Goal: Task Accomplishment & Management: Manage account settings

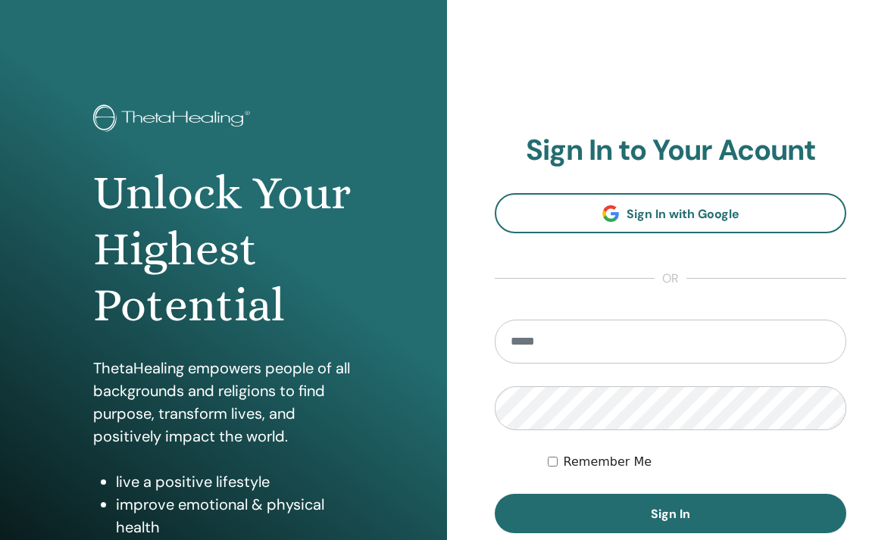
scroll to position [209, 0]
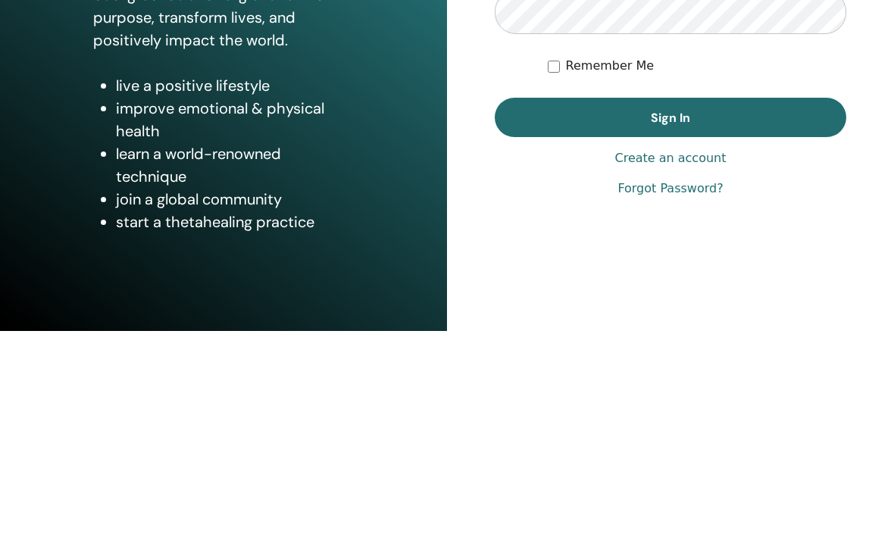
type input "**********"
click at [670, 307] on button "Sign In" at bounding box center [670, 326] width 351 height 39
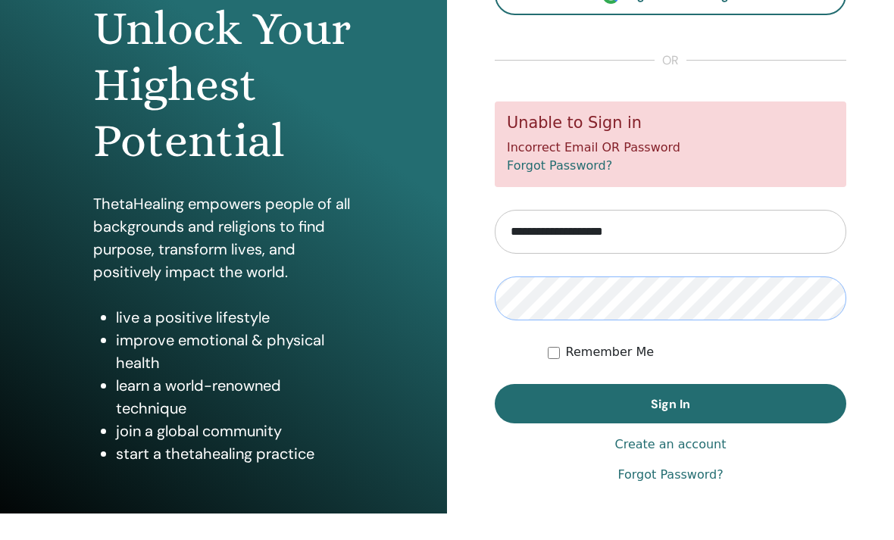
scroll to position [143, 0]
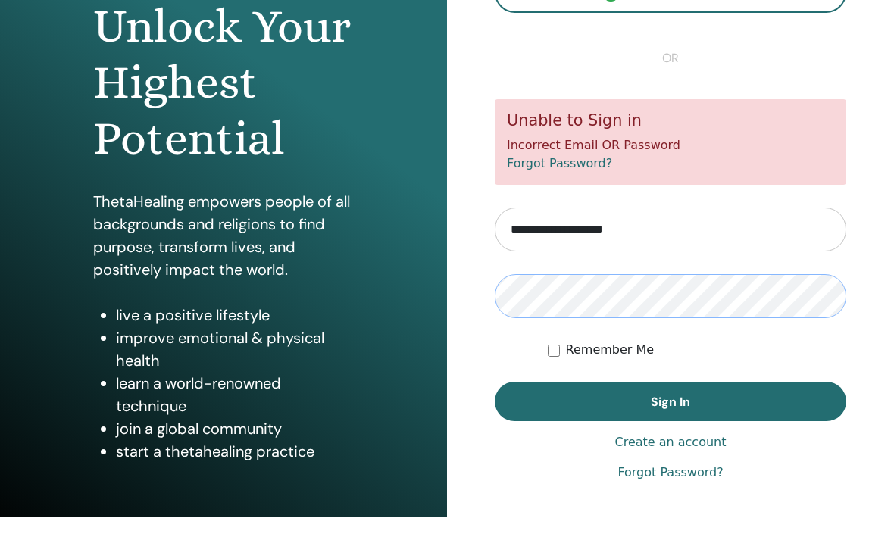
click at [670, 405] on button "Sign In" at bounding box center [670, 424] width 351 height 39
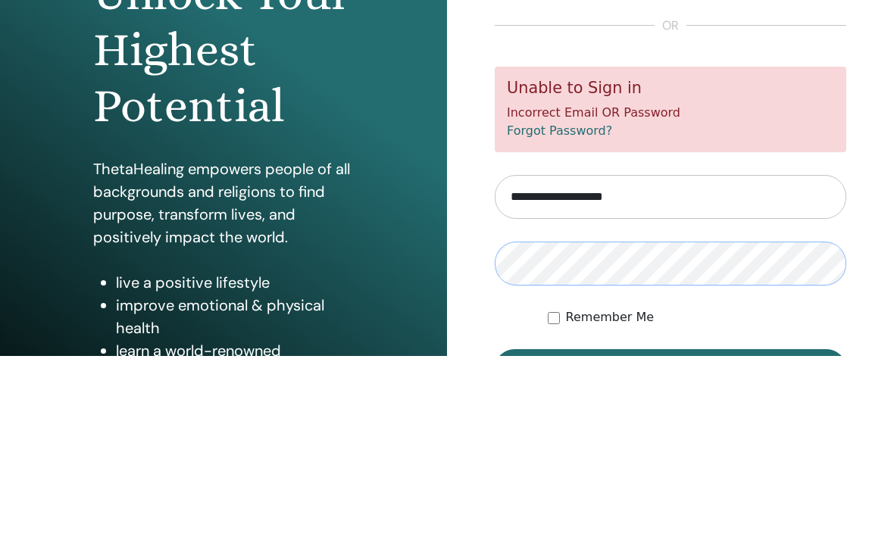
scroll to position [139, 0]
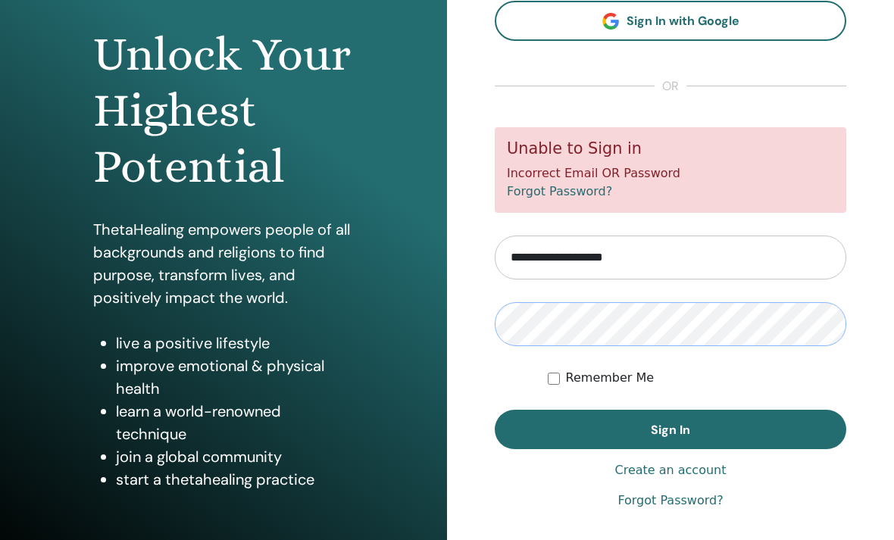
click at [670, 429] on button "Sign In" at bounding box center [670, 429] width 351 height 39
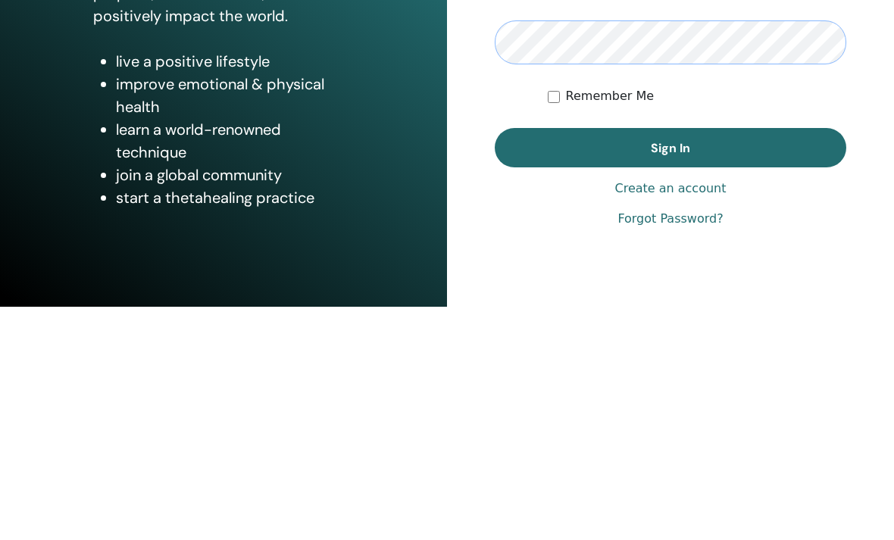
scroll to position [187, 0]
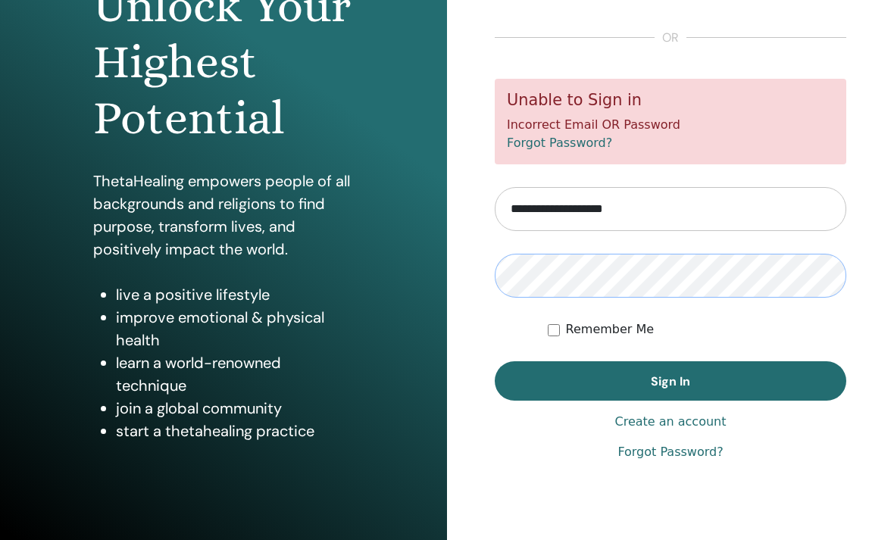
click at [670, 380] on button "Sign In" at bounding box center [670, 380] width 351 height 39
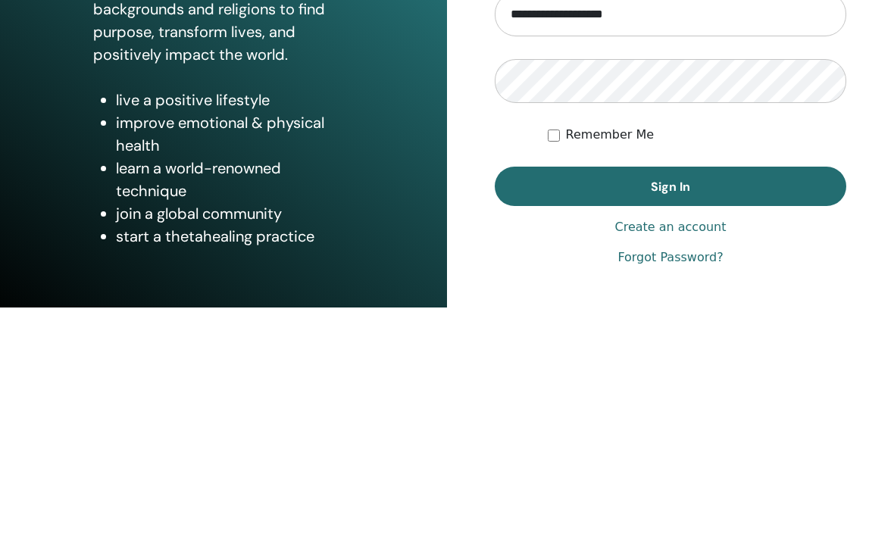
scroll to position [149, 0]
click at [696, 481] on link "Forgot Password?" at bounding box center [669, 490] width 105 height 18
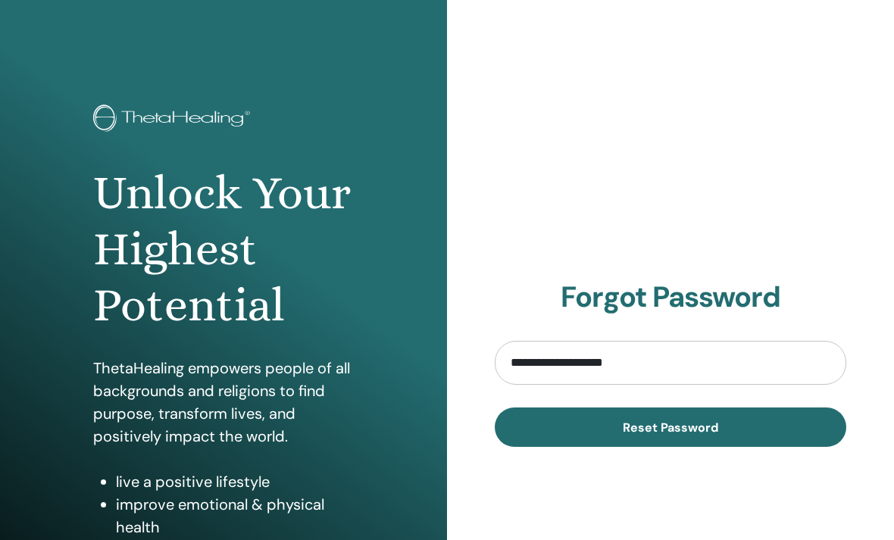
type input "**********"
click at [670, 426] on button "Reset Password" at bounding box center [670, 427] width 351 height 39
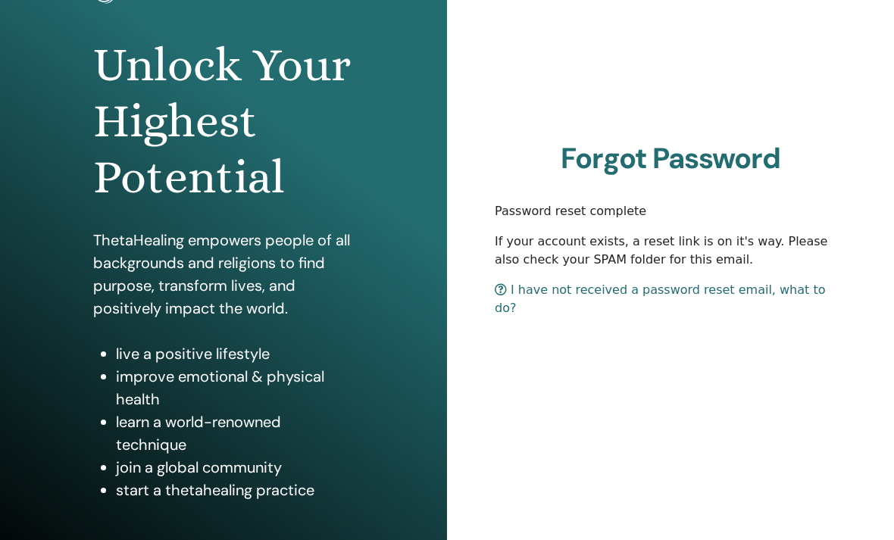
scroll to position [139, 0]
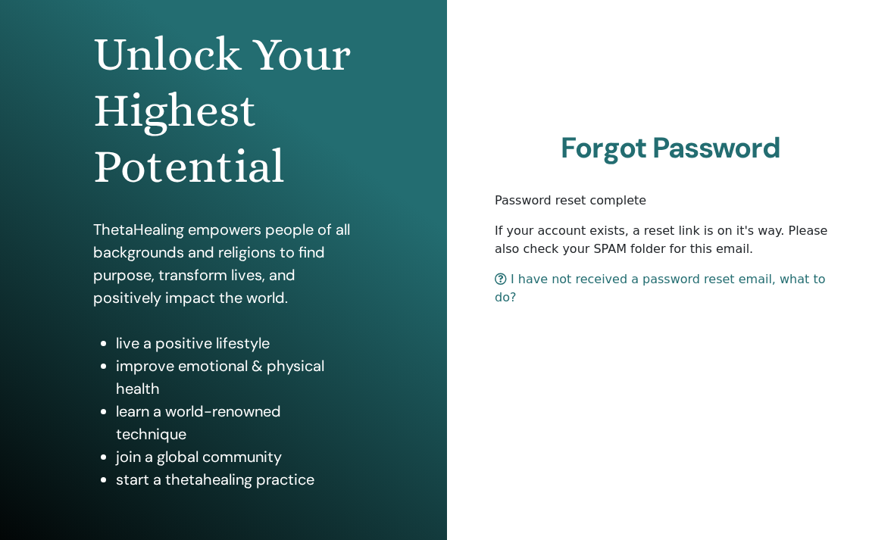
click at [511, 283] on link "I have not received a password reset email, what to do?" at bounding box center [660, 288] width 330 height 33
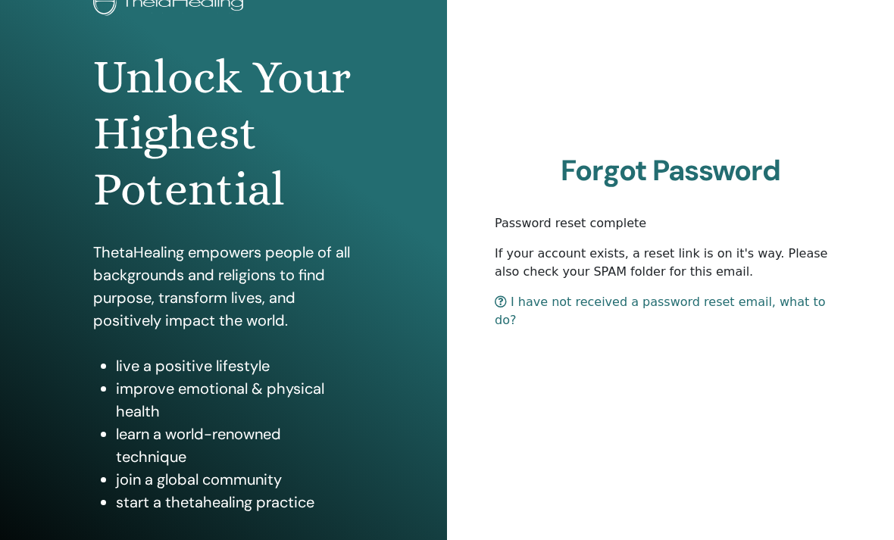
scroll to position [0, 0]
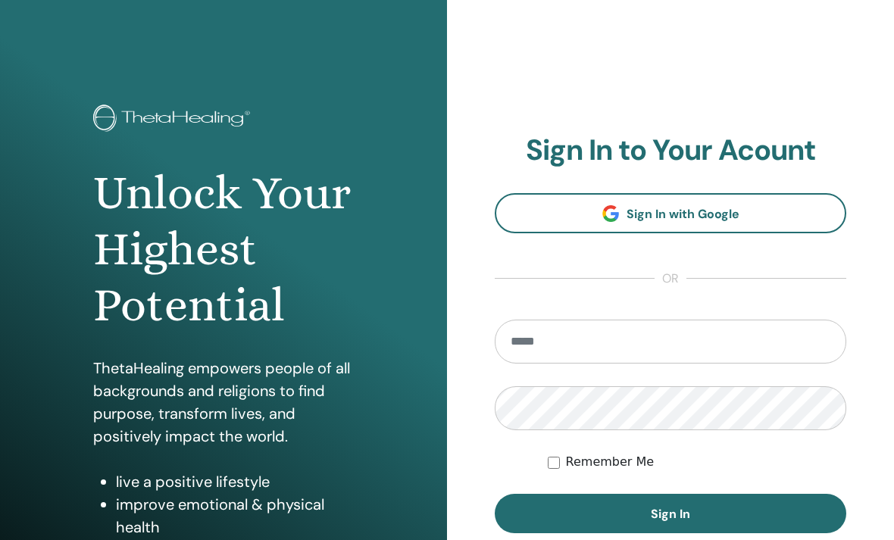
scroll to position [209, 0]
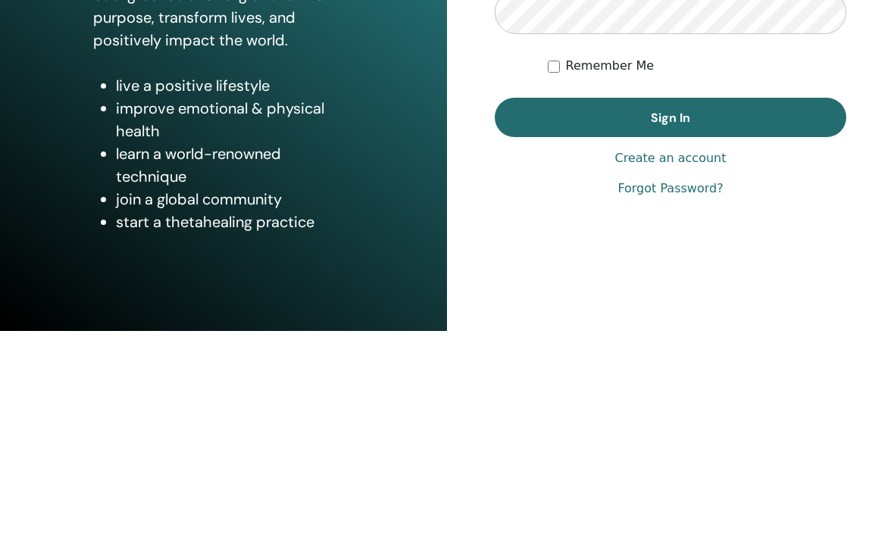
click at [727, 133] on input "email" at bounding box center [670, 155] width 351 height 44
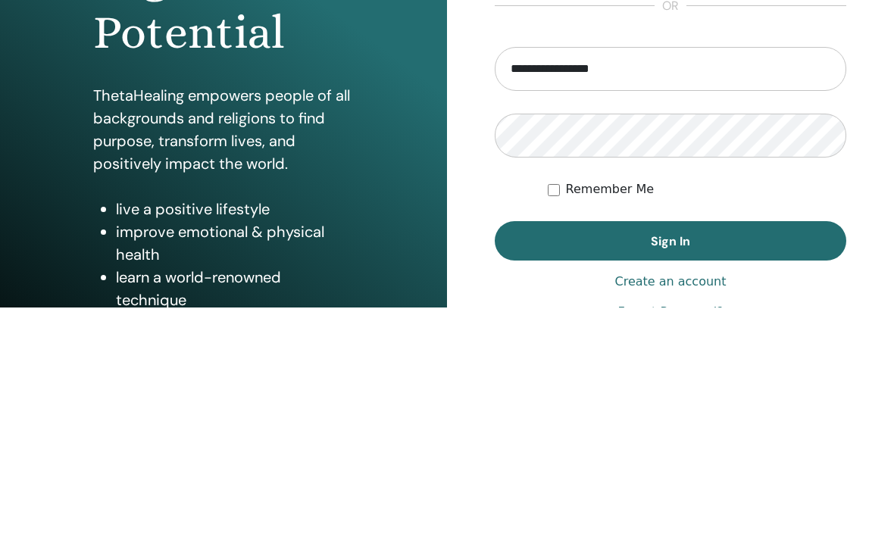
scroll to position [60, 0]
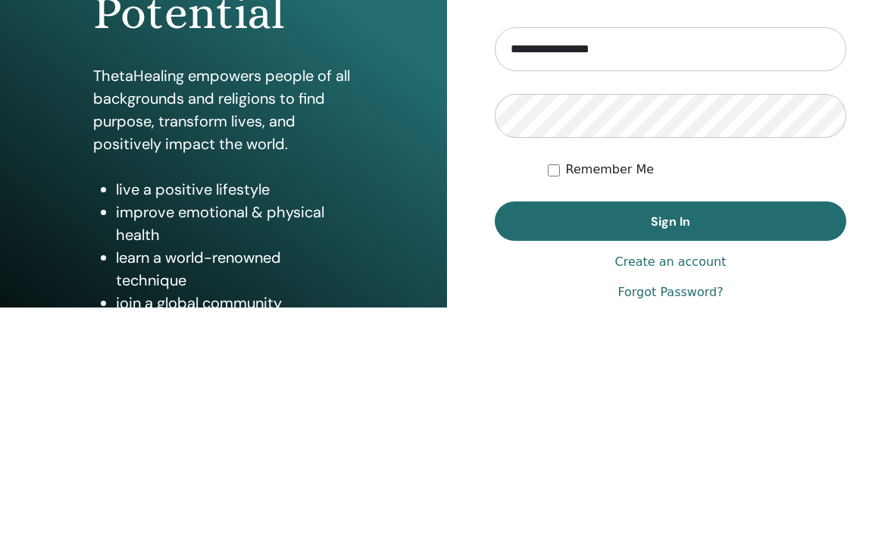
type input "**********"
click at [711, 516] on link "Forgot Password?" at bounding box center [669, 525] width 105 height 18
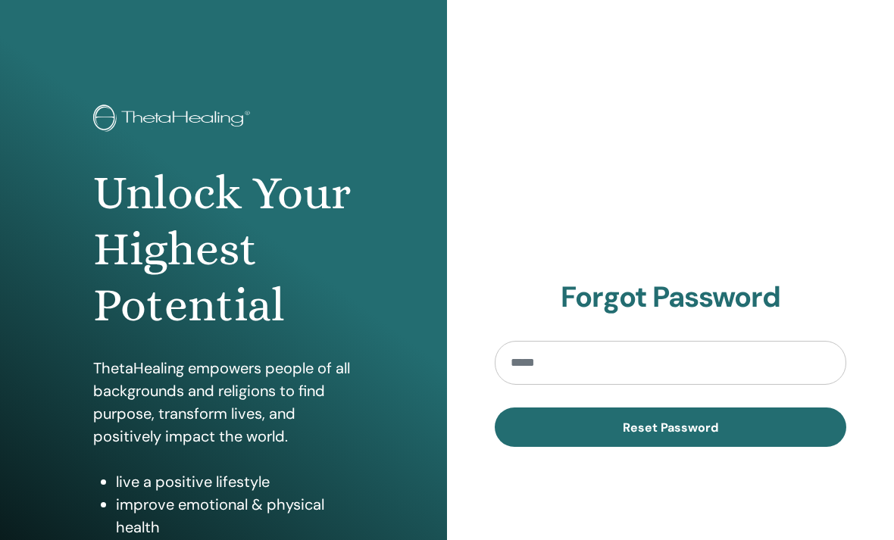
click at [719, 364] on input "email" at bounding box center [670, 363] width 351 height 44
click at [670, 426] on button "Reset Password" at bounding box center [670, 427] width 351 height 39
click at [682, 359] on input "**********" at bounding box center [670, 363] width 351 height 44
type input "*"
type input "**********"
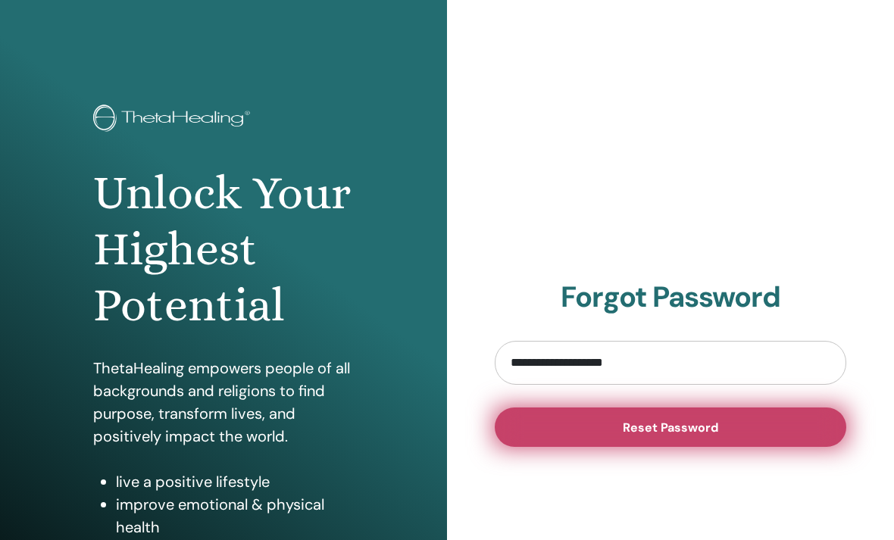
click at [665, 434] on span "Reset Password" at bounding box center [670, 428] width 95 height 16
